Goal: Find specific page/section: Find specific page/section

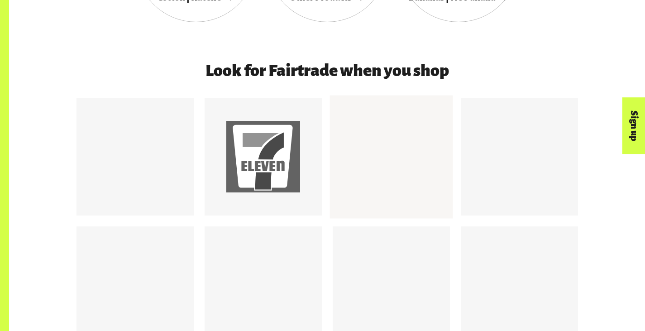
scroll to position [815, 0]
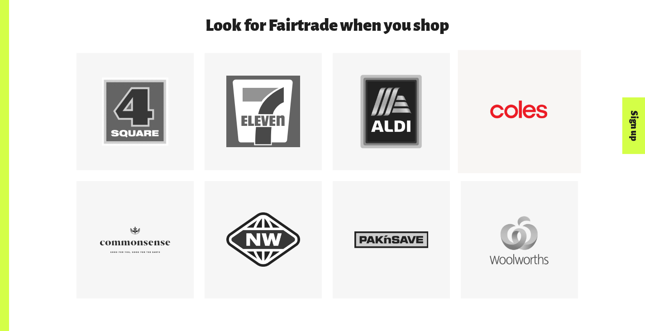
click at [533, 131] on div at bounding box center [520, 112] width 74 height 74
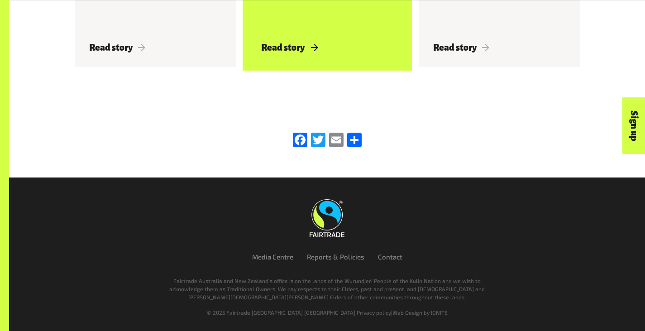
scroll to position [1402, 0]
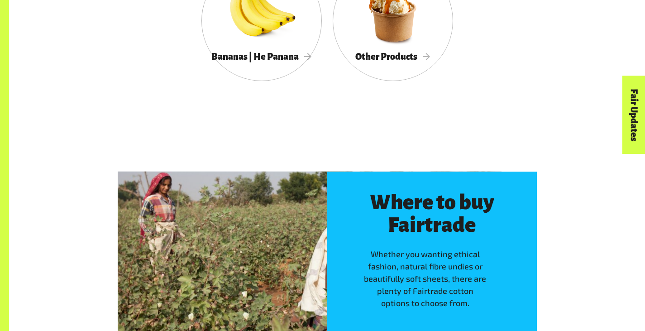
scroll to position [2535, 0]
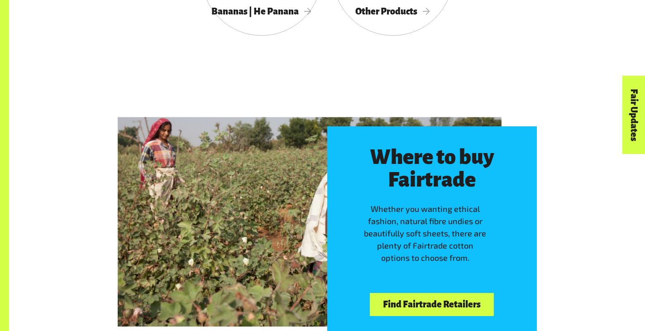
click at [429, 293] on link "Find Fairtrade Retailers" at bounding box center [432, 304] width 124 height 23
click at [410, 293] on link "Find Fairtrade Retailers" at bounding box center [432, 304] width 124 height 23
click at [404, 293] on link "Find Fairtrade Retailers" at bounding box center [432, 304] width 124 height 23
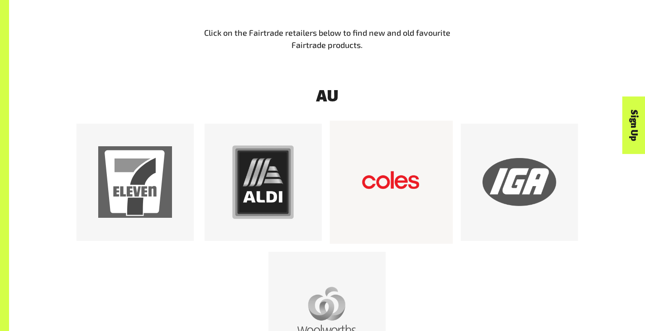
scroll to position [498, 0]
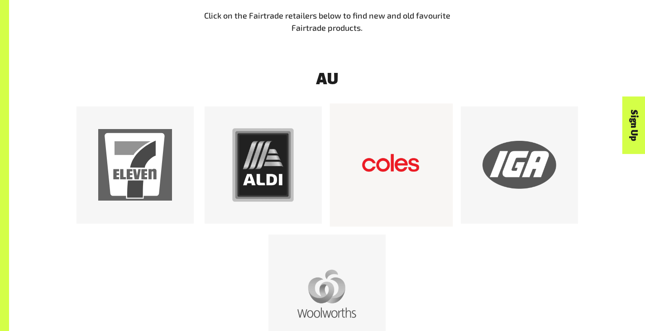
click at [360, 187] on div at bounding box center [391, 165] width 74 height 74
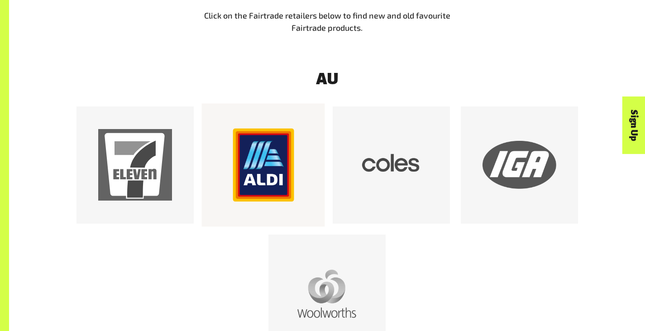
click at [275, 165] on div at bounding box center [263, 165] width 74 height 74
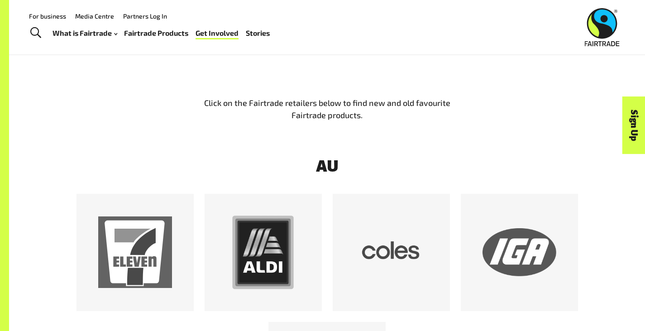
scroll to position [393, 0]
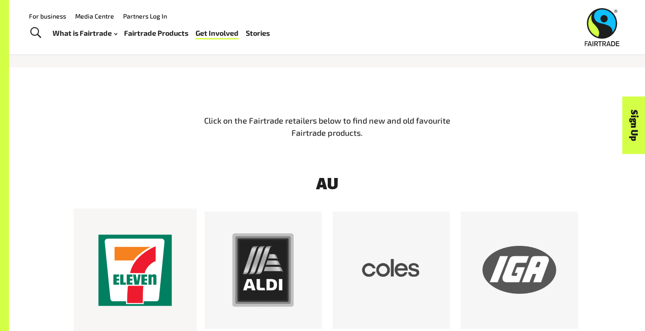
click at [133, 288] on div at bounding box center [135, 270] width 74 height 74
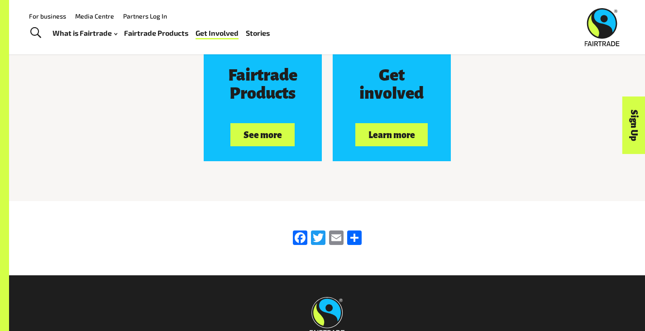
scroll to position [1630, 0]
